Goal: Information Seeking & Learning: Find specific fact

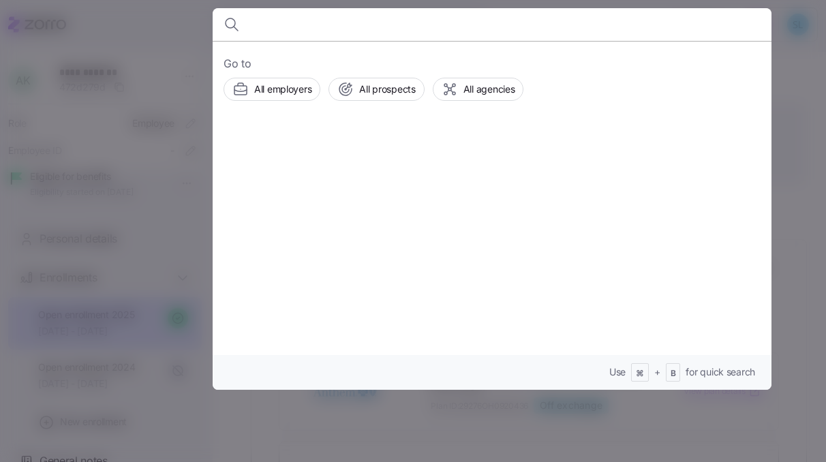
scroll to position [197, 0]
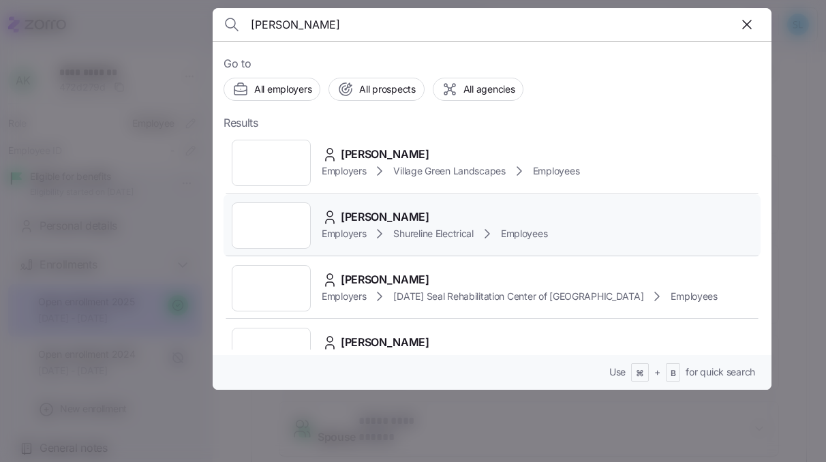
type input "[PERSON_NAME]"
click at [381, 209] on span "[PERSON_NAME]" at bounding box center [385, 217] width 89 height 17
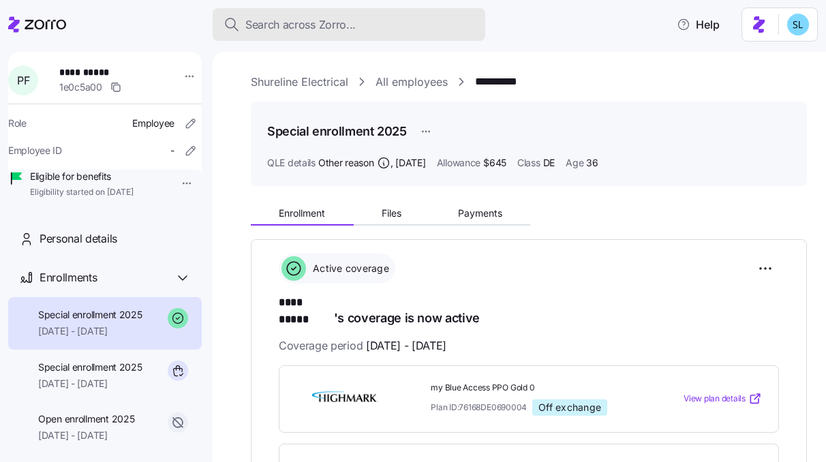
click at [432, 30] on div "Search across Zorro..." at bounding box center [349, 24] width 251 height 17
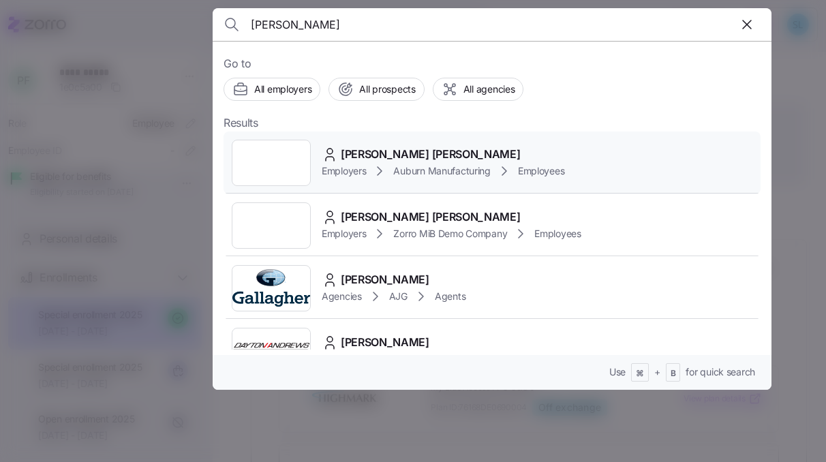
type input "[PERSON_NAME]"
click at [419, 153] on div "[PERSON_NAME] [PERSON_NAME]" at bounding box center [443, 154] width 243 height 17
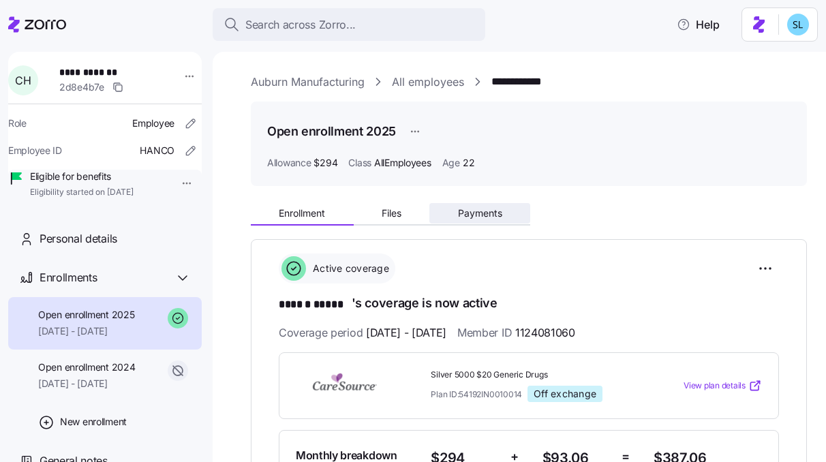
click at [502, 215] on button "Payments" at bounding box center [480, 213] width 101 height 20
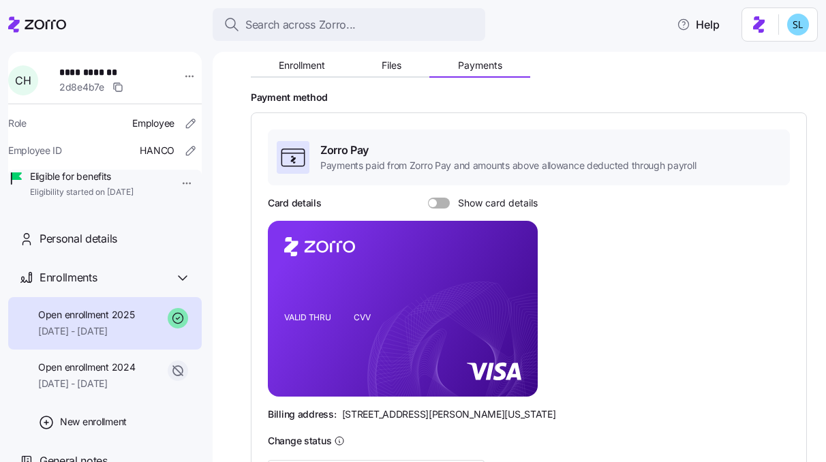
scroll to position [138, 0]
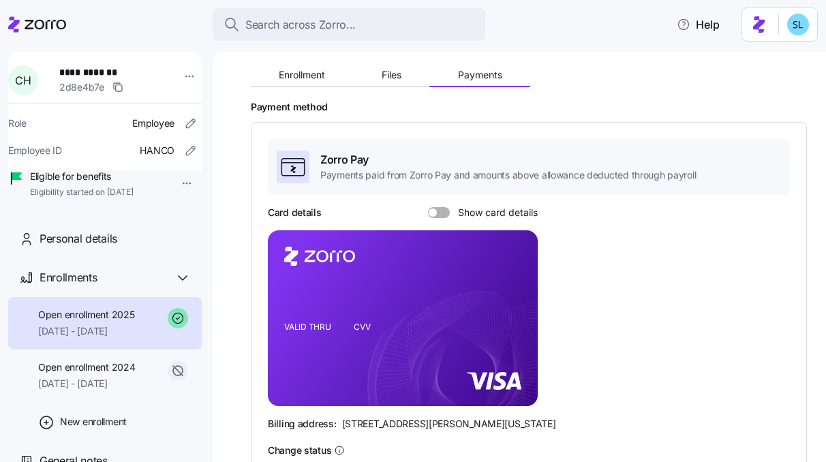
click at [310, 88] on div "Enrollment Files Payments Payment method Zorro Pay Payments paid from Zorro Pay…" at bounding box center [529, 348] width 556 height 578
click at [310, 81] on button "Enrollment" at bounding box center [302, 75] width 103 height 20
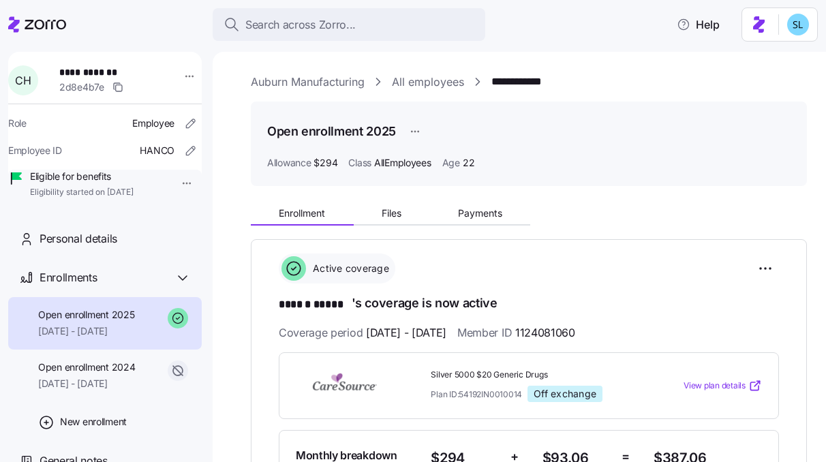
click at [575, 330] on span "1124081060" at bounding box center [545, 333] width 60 height 17
copy span "1124081060"
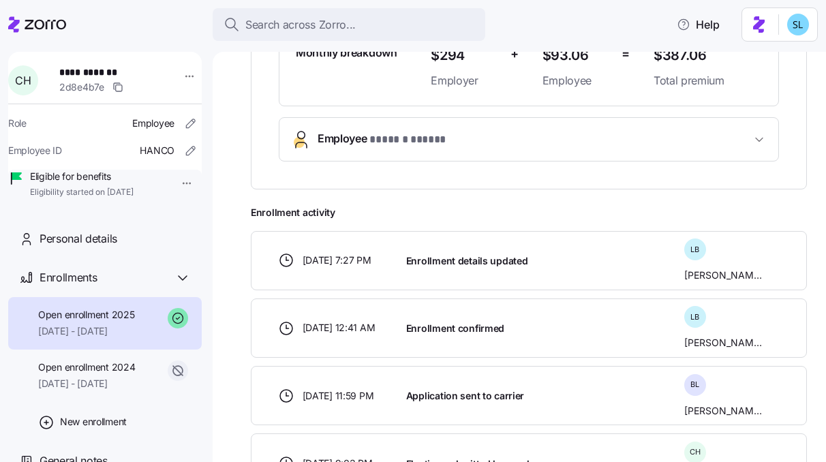
scroll to position [417, 0]
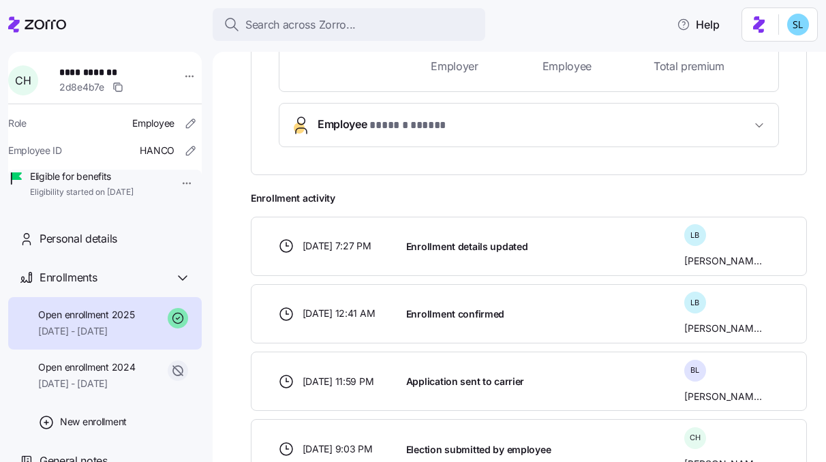
click at [443, 120] on span "* ****** ***** *" at bounding box center [409, 125] width 79 height 17
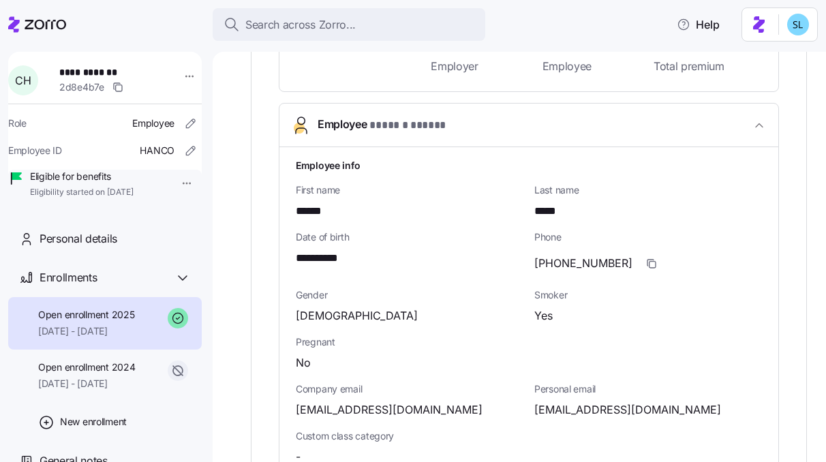
click at [336, 263] on span "**********" at bounding box center [325, 258] width 59 height 17
copy span "****"
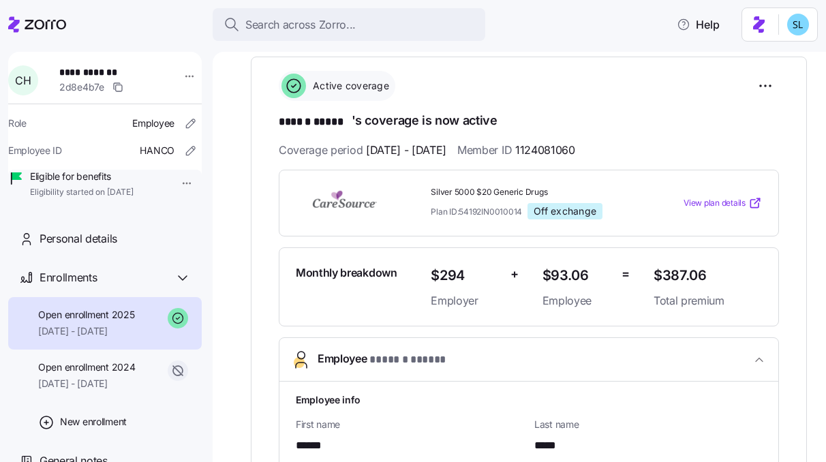
scroll to position [179, 0]
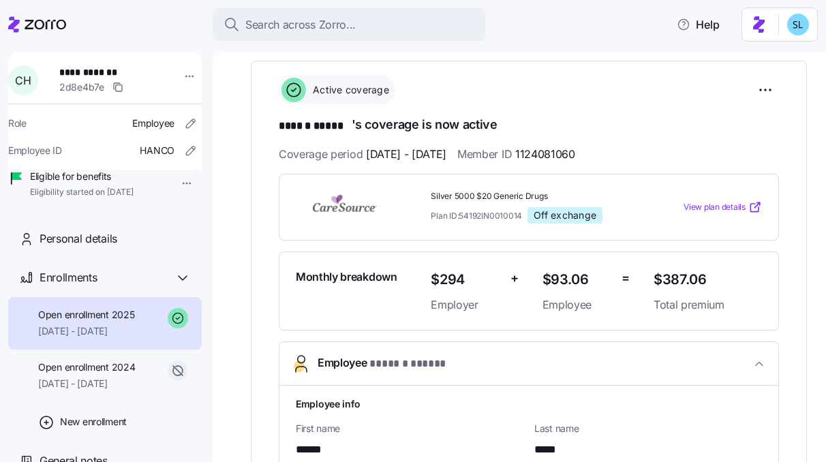
click at [575, 153] on span "1124081060" at bounding box center [545, 154] width 60 height 17
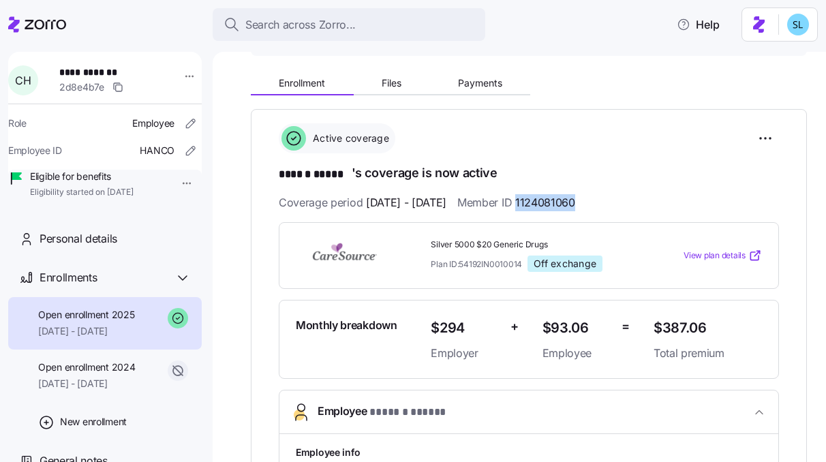
scroll to position [127, 0]
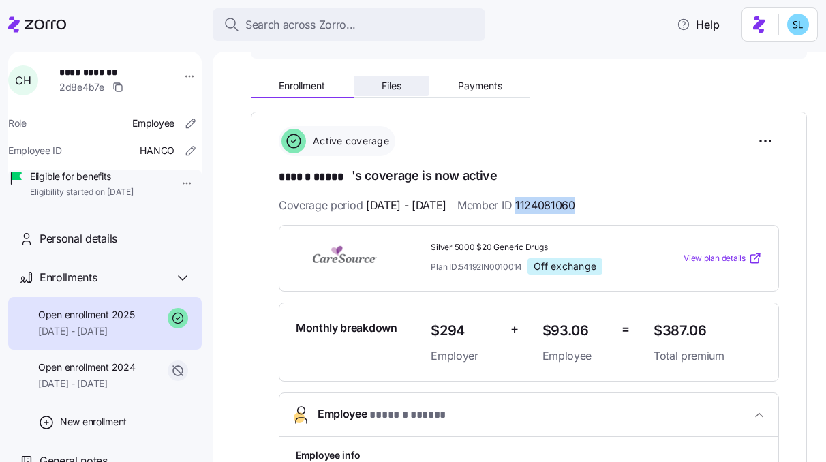
click at [412, 95] on button "Files" at bounding box center [392, 86] width 76 height 20
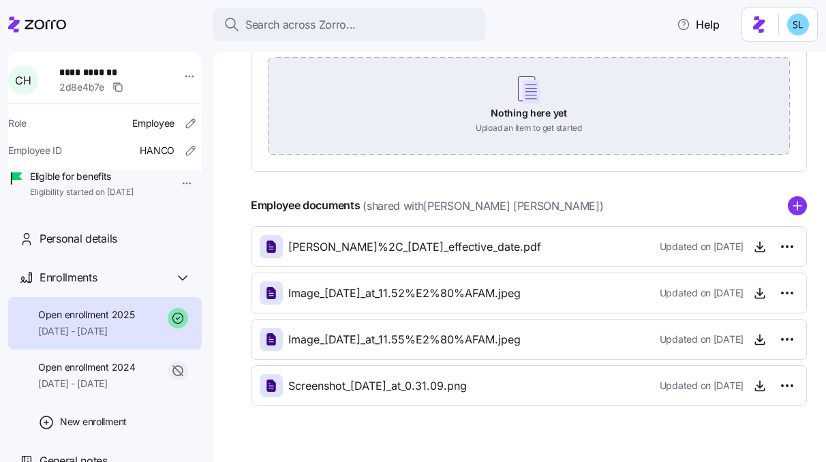
scroll to position [237, 0]
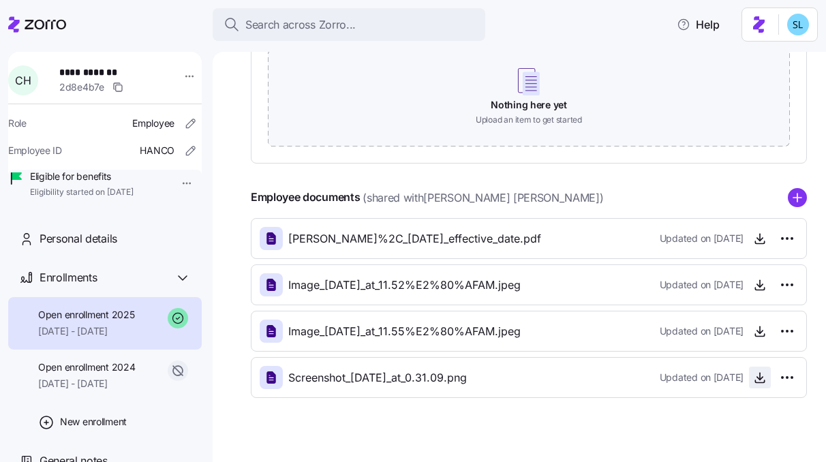
click at [753, 380] on icon "button" at bounding box center [760, 378] width 14 height 14
click at [757, 340] on span "button" at bounding box center [760, 331] width 20 height 20
click at [759, 245] on icon "button" at bounding box center [760, 239] width 14 height 14
click at [762, 286] on icon "button" at bounding box center [759, 285] width 5 height 3
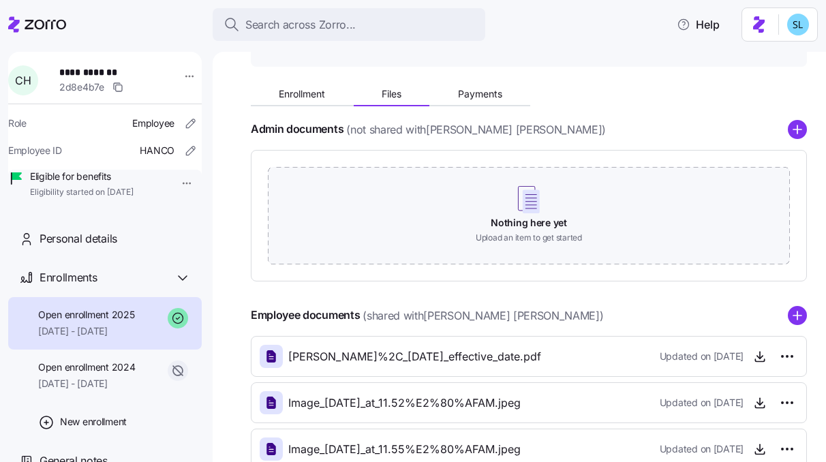
scroll to position [0, 0]
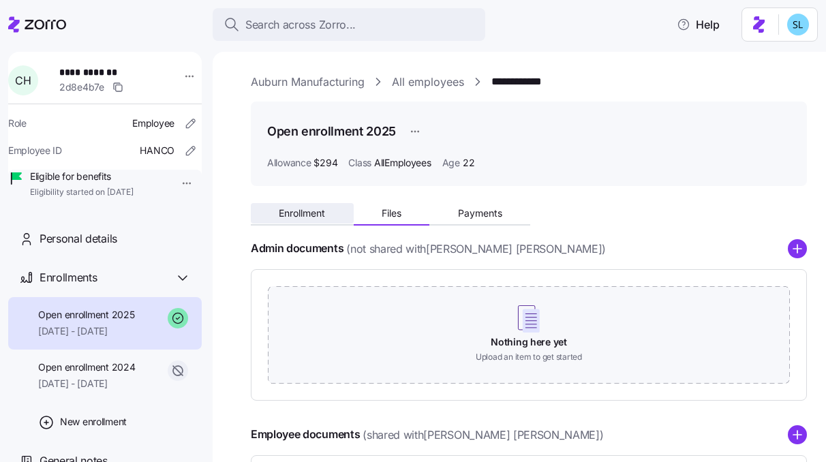
click at [327, 218] on button "Enrollment" at bounding box center [302, 213] width 103 height 20
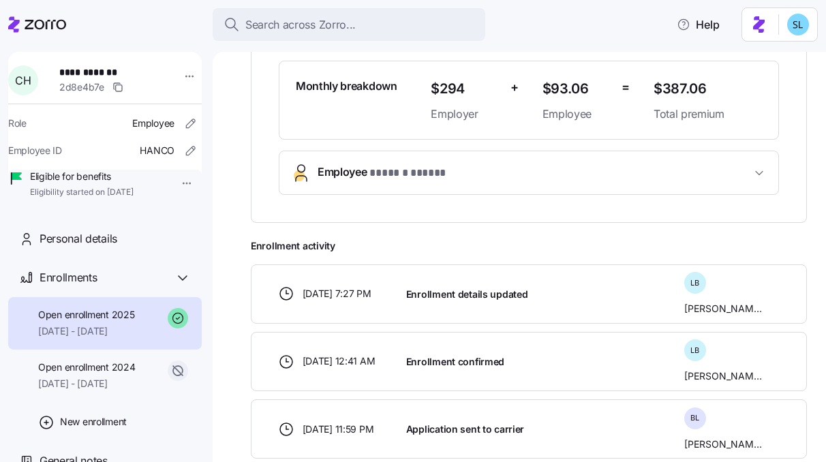
scroll to position [372, 0]
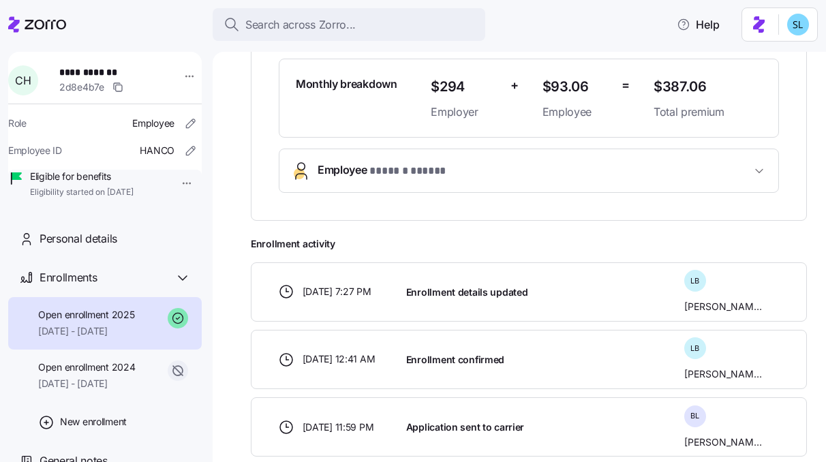
click at [626, 182] on button "Employee * ****** ***** *" at bounding box center [529, 170] width 499 height 43
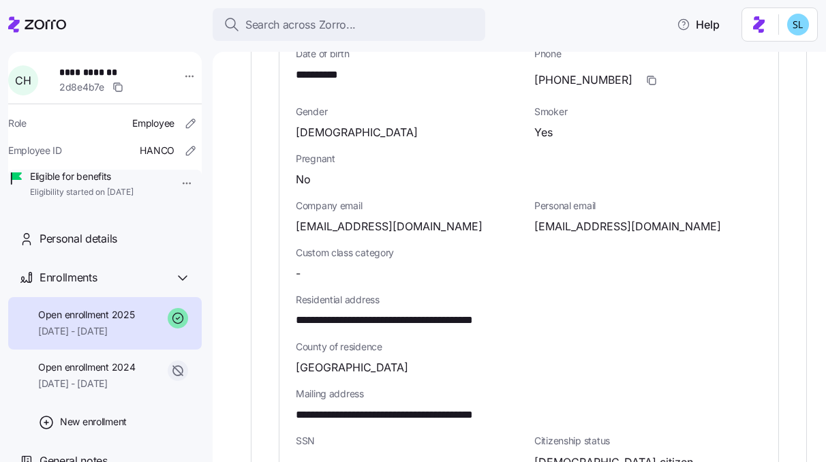
scroll to position [646, 0]
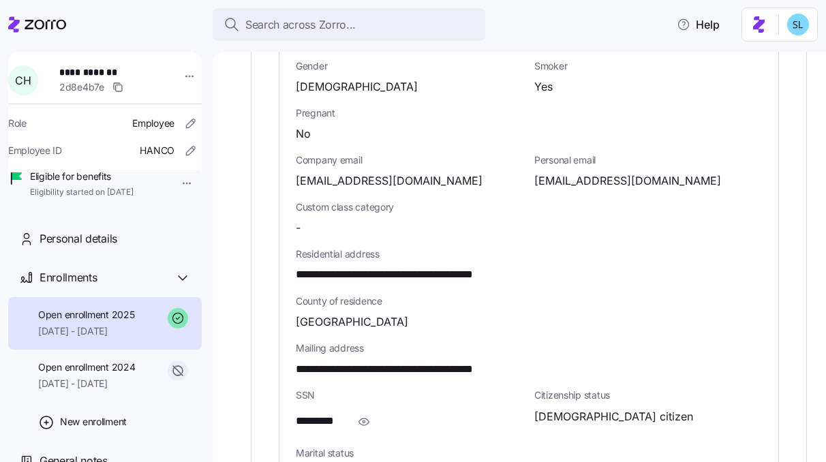
click at [594, 180] on span "[EMAIL_ADDRESS][DOMAIN_NAME]" at bounding box center [628, 180] width 187 height 17
copy span "@"
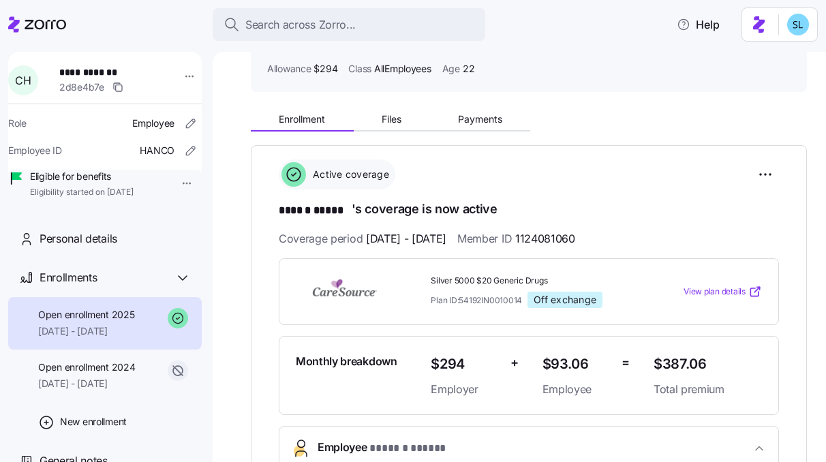
scroll to position [0, 0]
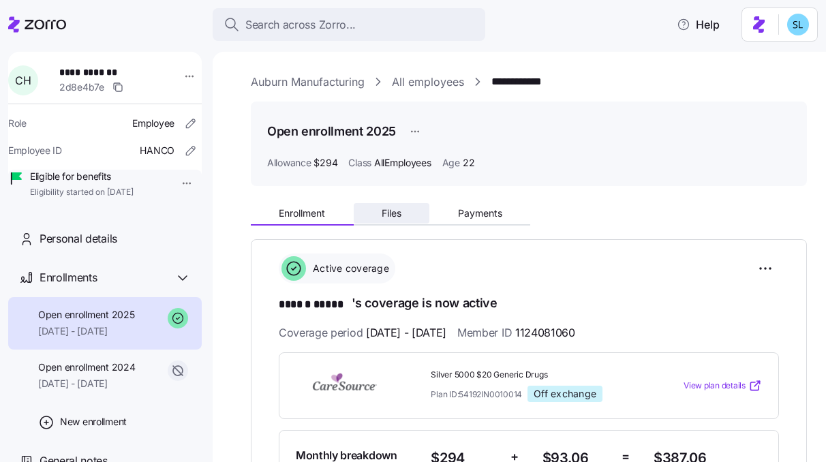
click at [408, 223] on button "Files" at bounding box center [392, 213] width 76 height 20
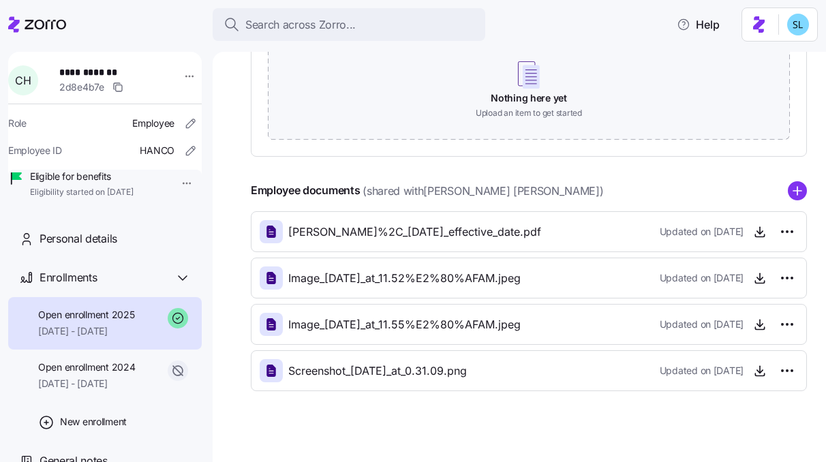
scroll to position [255, 0]
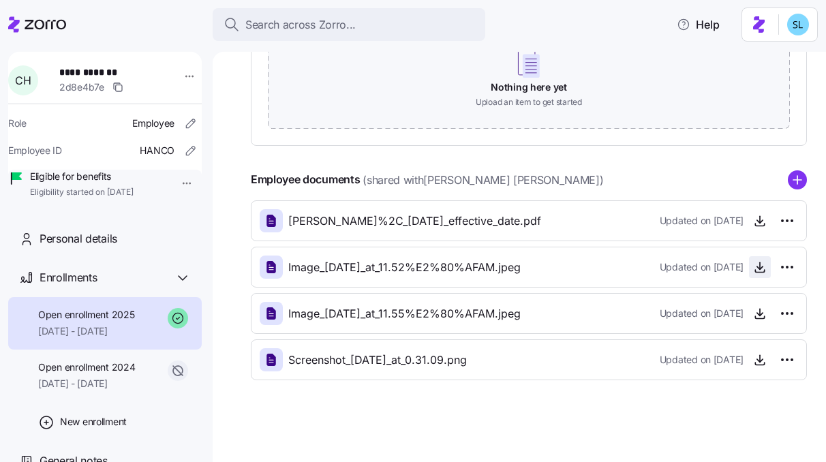
click at [760, 273] on icon "button" at bounding box center [760, 267] width 14 height 14
click at [760, 312] on icon "button" at bounding box center [760, 312] width 0 height 7
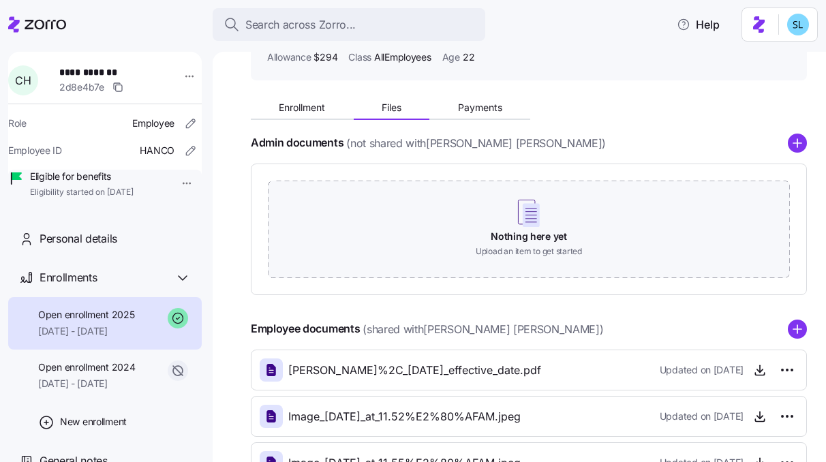
scroll to position [0, 0]
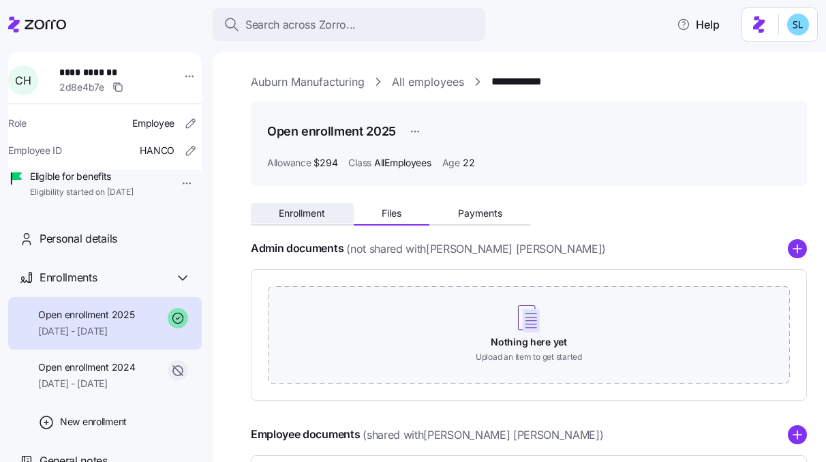
click at [329, 217] on button "Enrollment" at bounding box center [302, 213] width 103 height 20
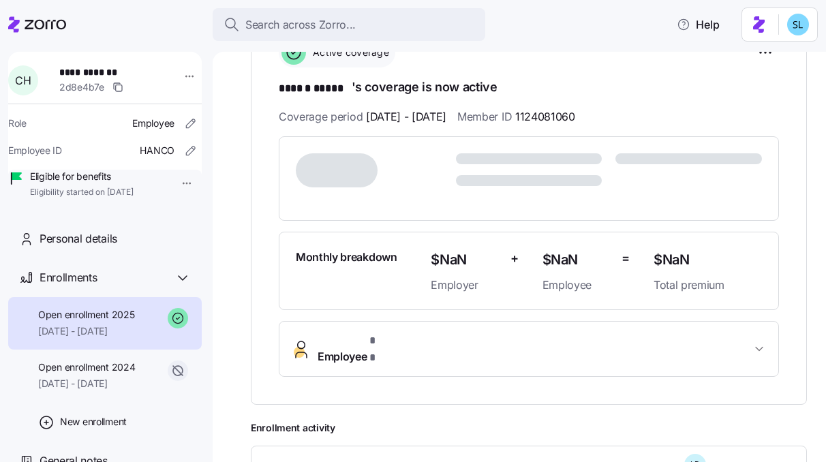
scroll to position [219, 0]
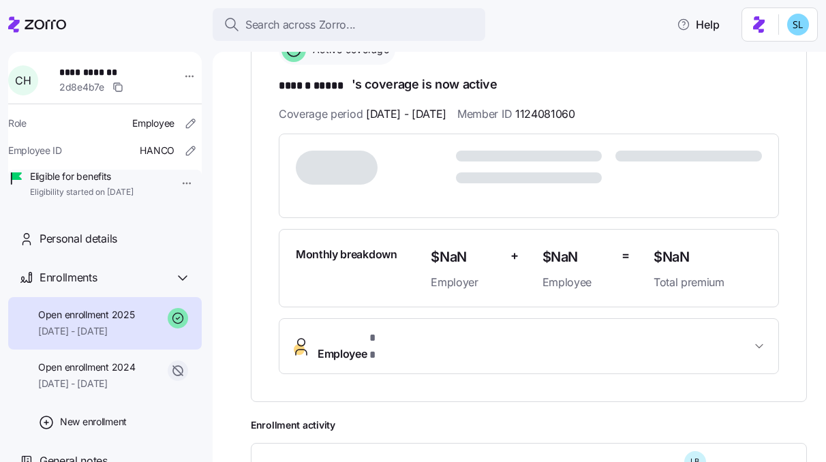
click at [422, 327] on button "Employee * *" at bounding box center [529, 346] width 499 height 55
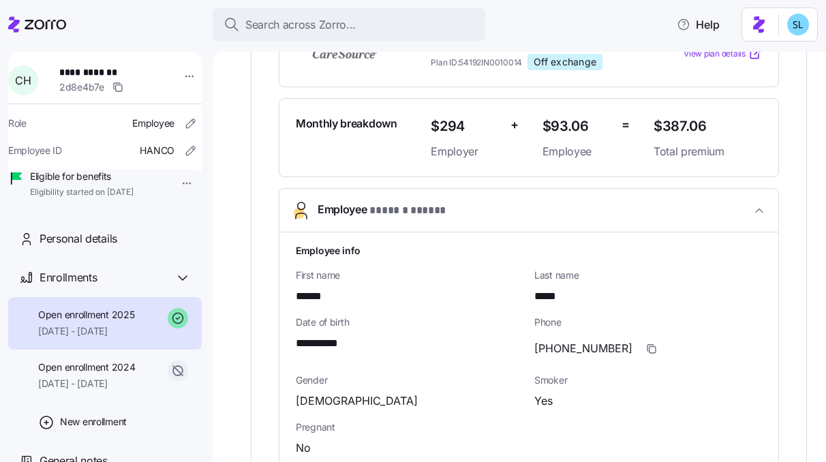
scroll to position [315, 0]
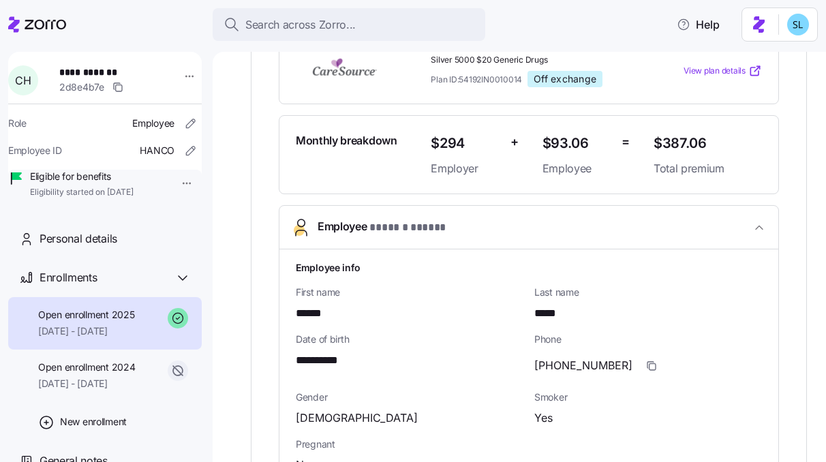
click at [331, 365] on span "**********" at bounding box center [325, 360] width 59 height 17
copy span "****"
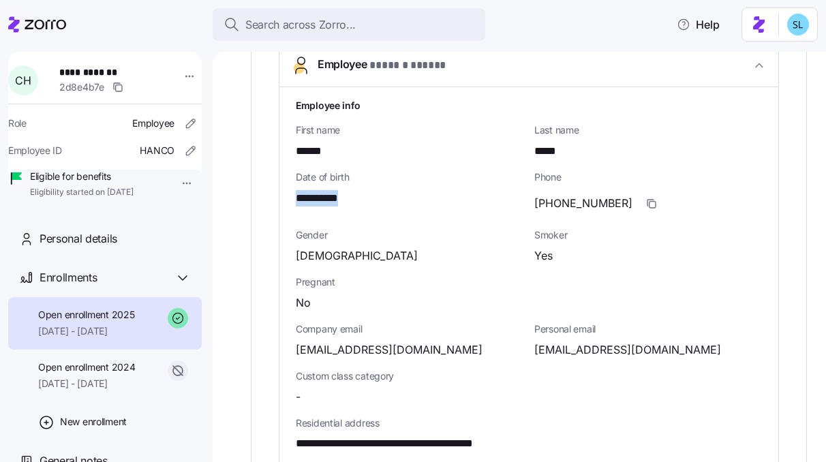
scroll to position [479, 0]
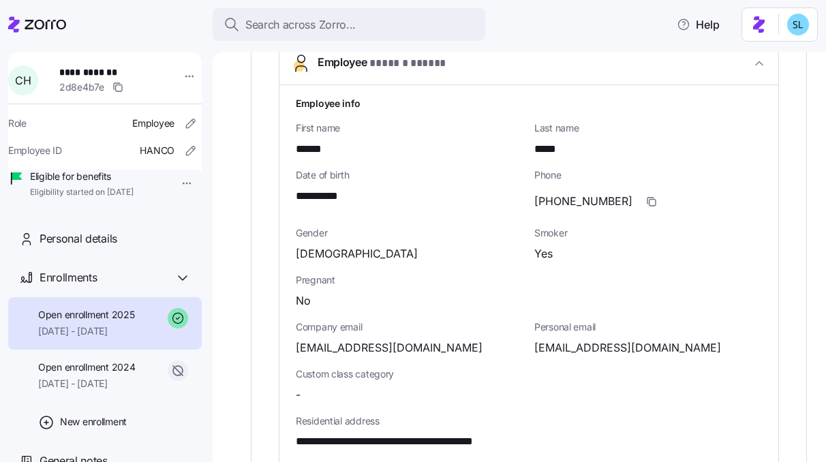
click at [575, 343] on span "[EMAIL_ADDRESS][DOMAIN_NAME]" at bounding box center [628, 348] width 187 height 17
copy span "cdhanes13"
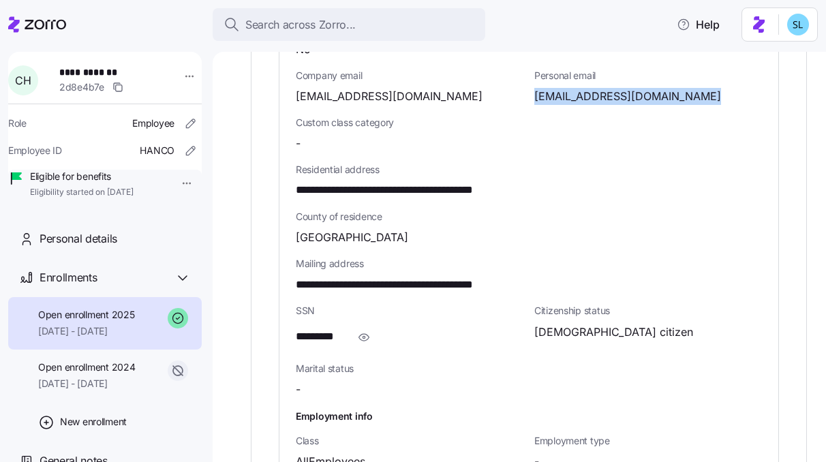
scroll to position [721, 0]
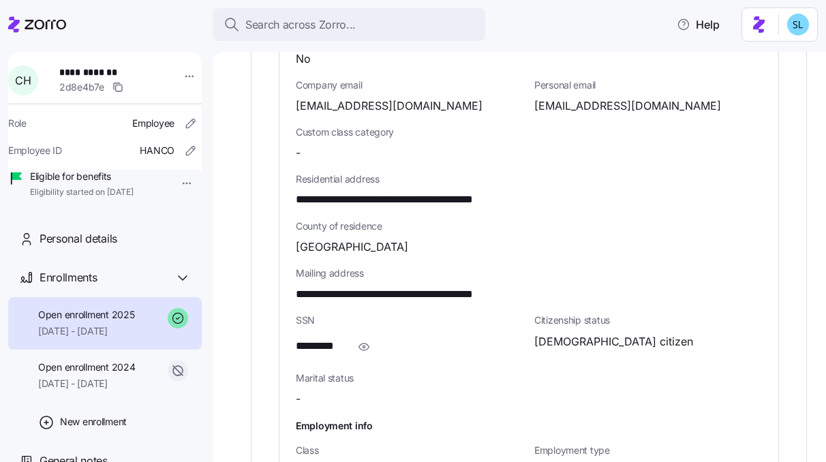
click at [508, 366] on div "Marital status -" at bounding box center [409, 389] width 239 height 47
click at [508, 357] on div "**********" at bounding box center [528, 191] width 477 height 684
click at [523, 423] on h1 "Employment info" at bounding box center [529, 426] width 466 height 14
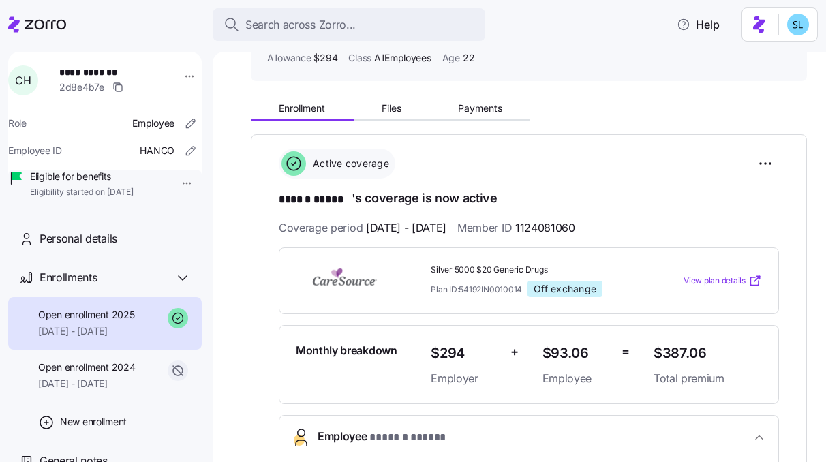
scroll to position [0, 0]
